Goal: Subscribe to service/newsletter

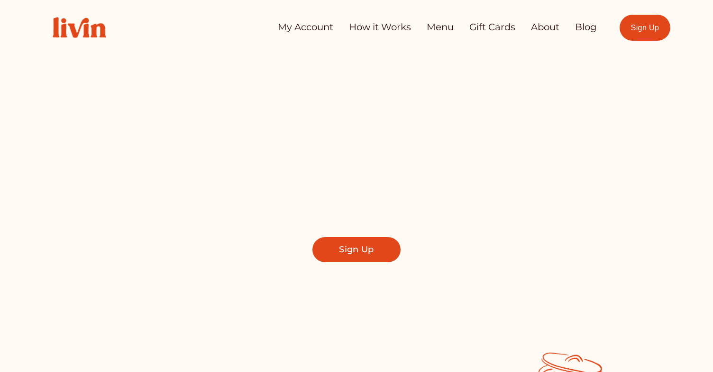
click at [638, 26] on link "Sign Up" at bounding box center [644, 28] width 51 height 26
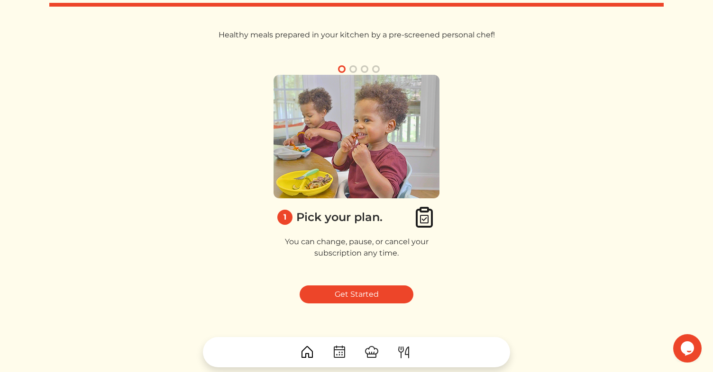
scroll to position [15, 0]
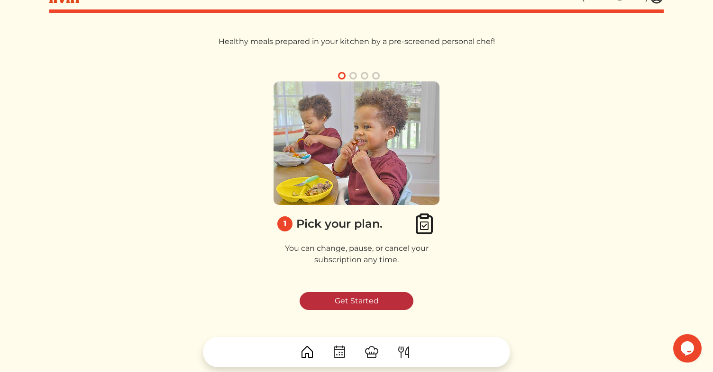
click at [341, 303] on link "Get Started" at bounding box center [357, 301] width 114 height 18
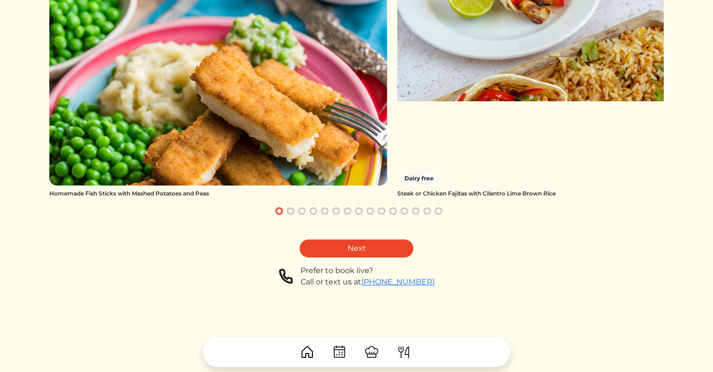
scroll to position [154, 0]
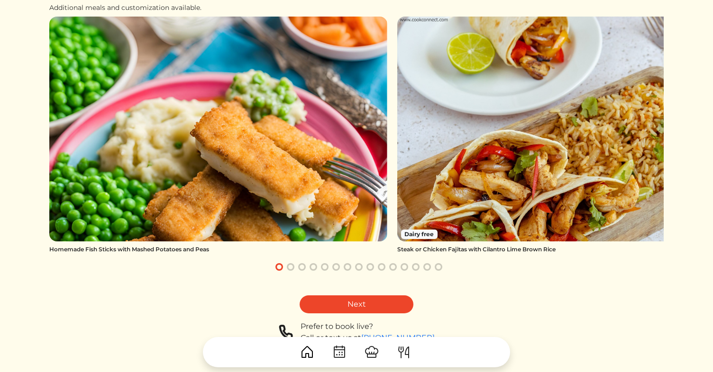
click at [341, 302] on link "Next" at bounding box center [357, 305] width 114 height 18
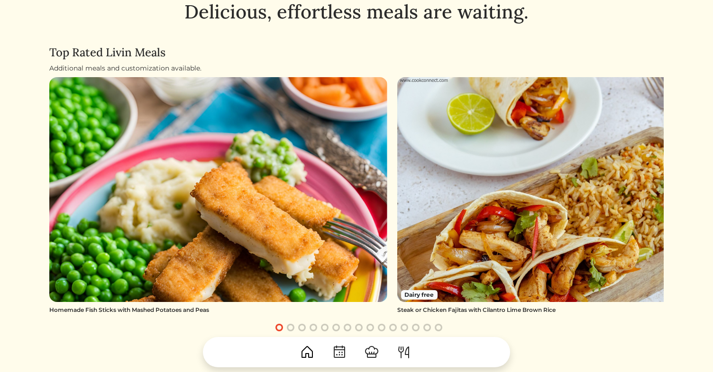
scroll to position [19, 0]
